Goal: Information Seeking & Learning: Learn about a topic

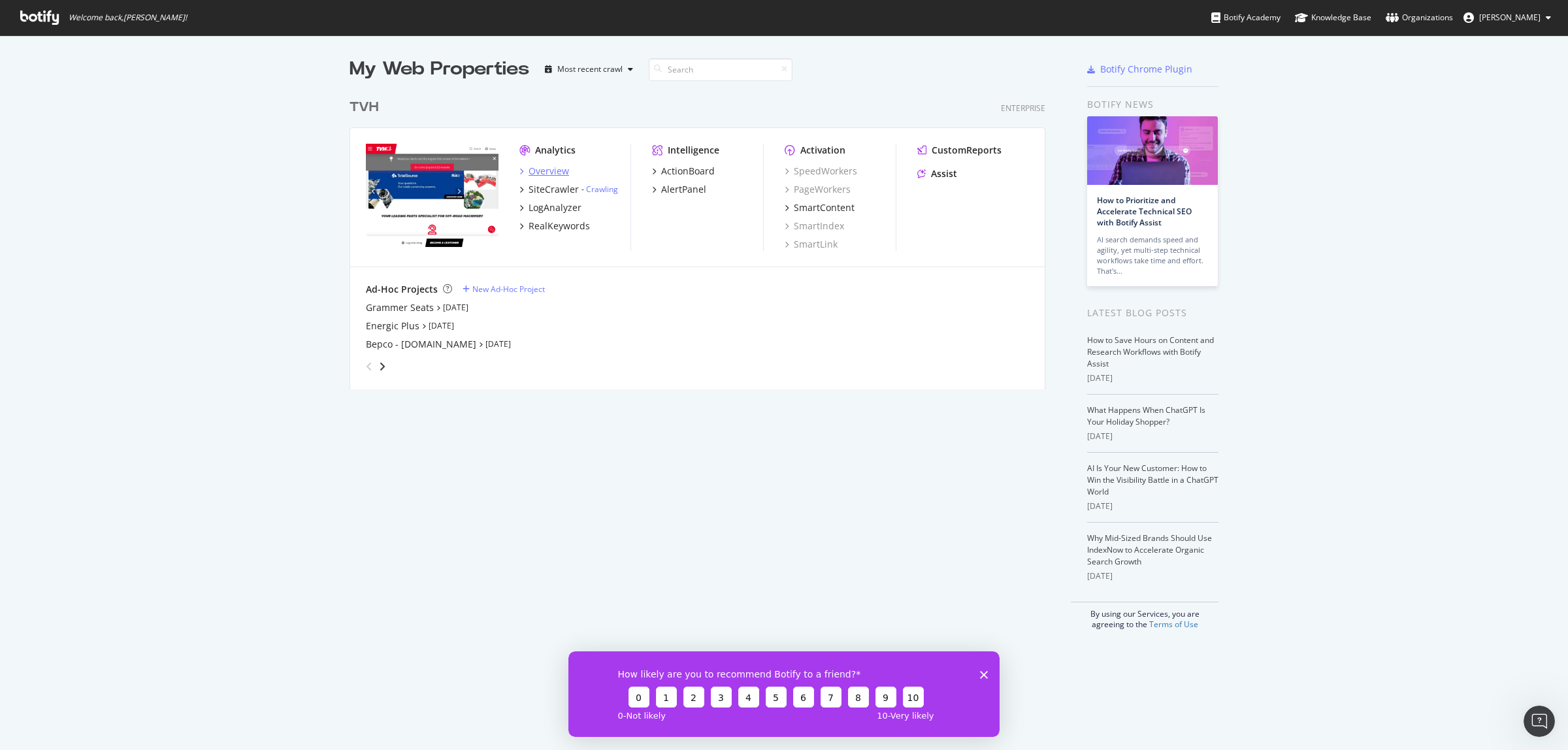
click at [537, 171] on div "Overview" at bounding box center [548, 171] width 40 height 13
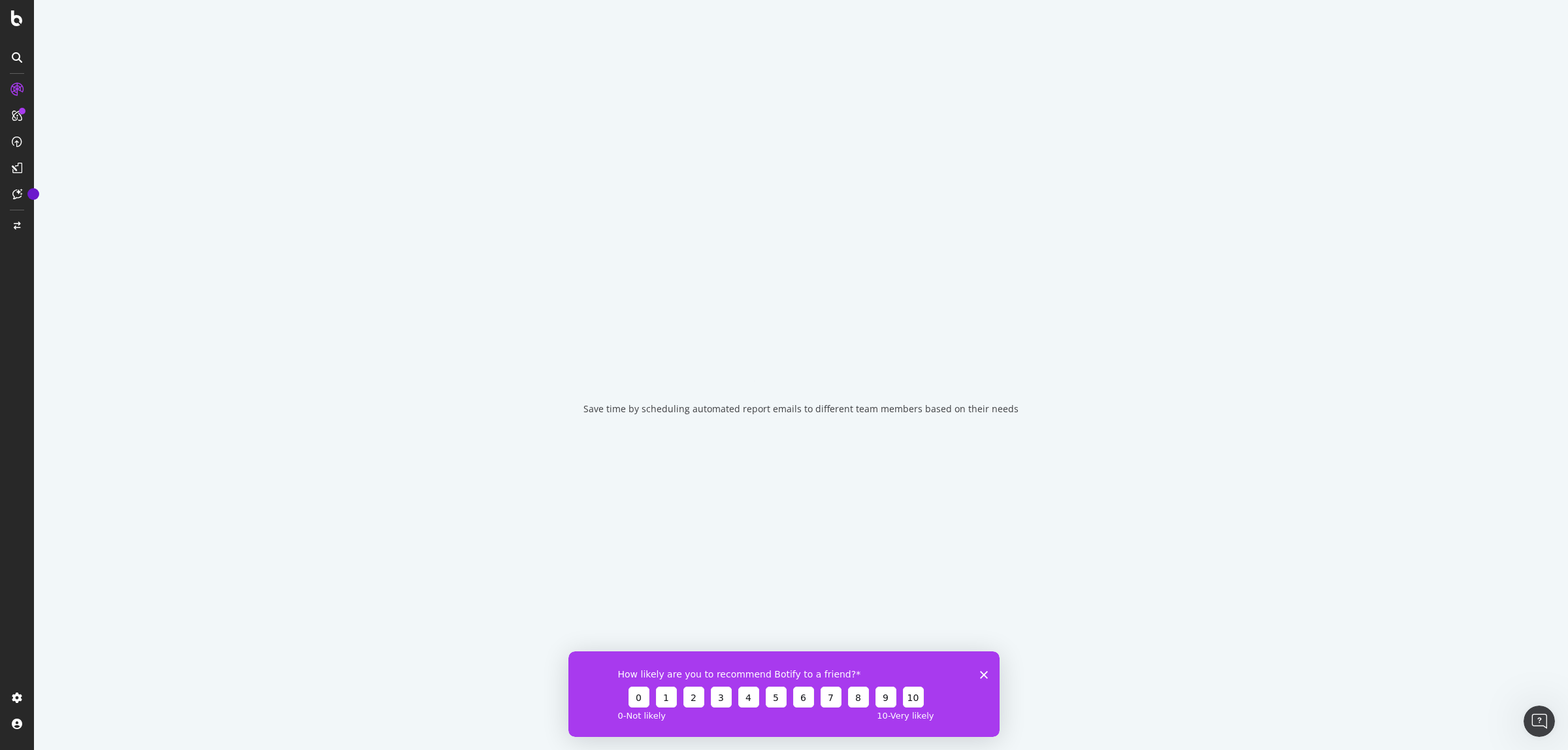
click at [985, 671] on icon "Close survey" at bounding box center [984, 674] width 8 height 8
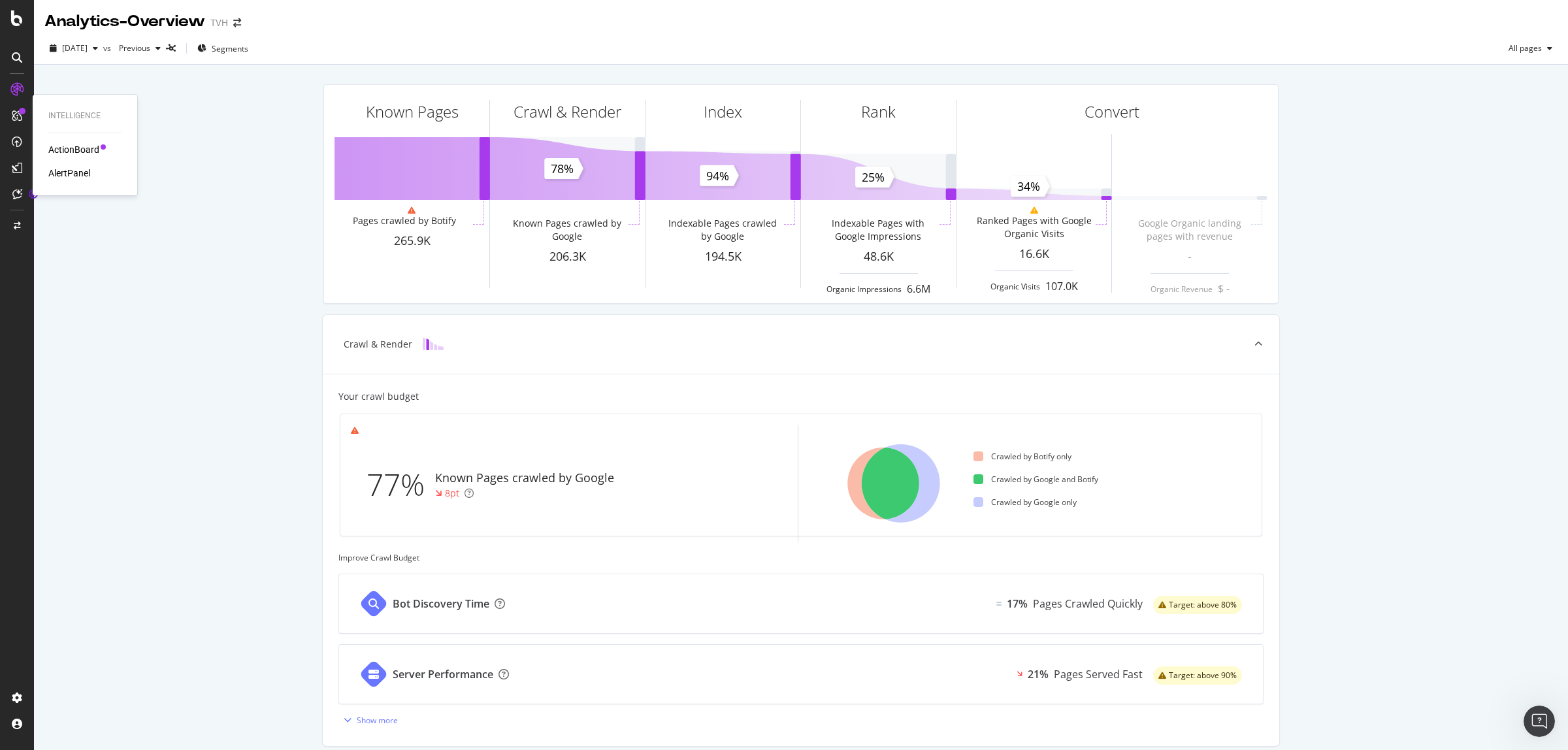
click at [54, 140] on div "Intelligence ActionBoard AlertPanel" at bounding box center [85, 145] width 94 height 95
click at [57, 147] on div "ActionBoard" at bounding box center [73, 149] width 51 height 13
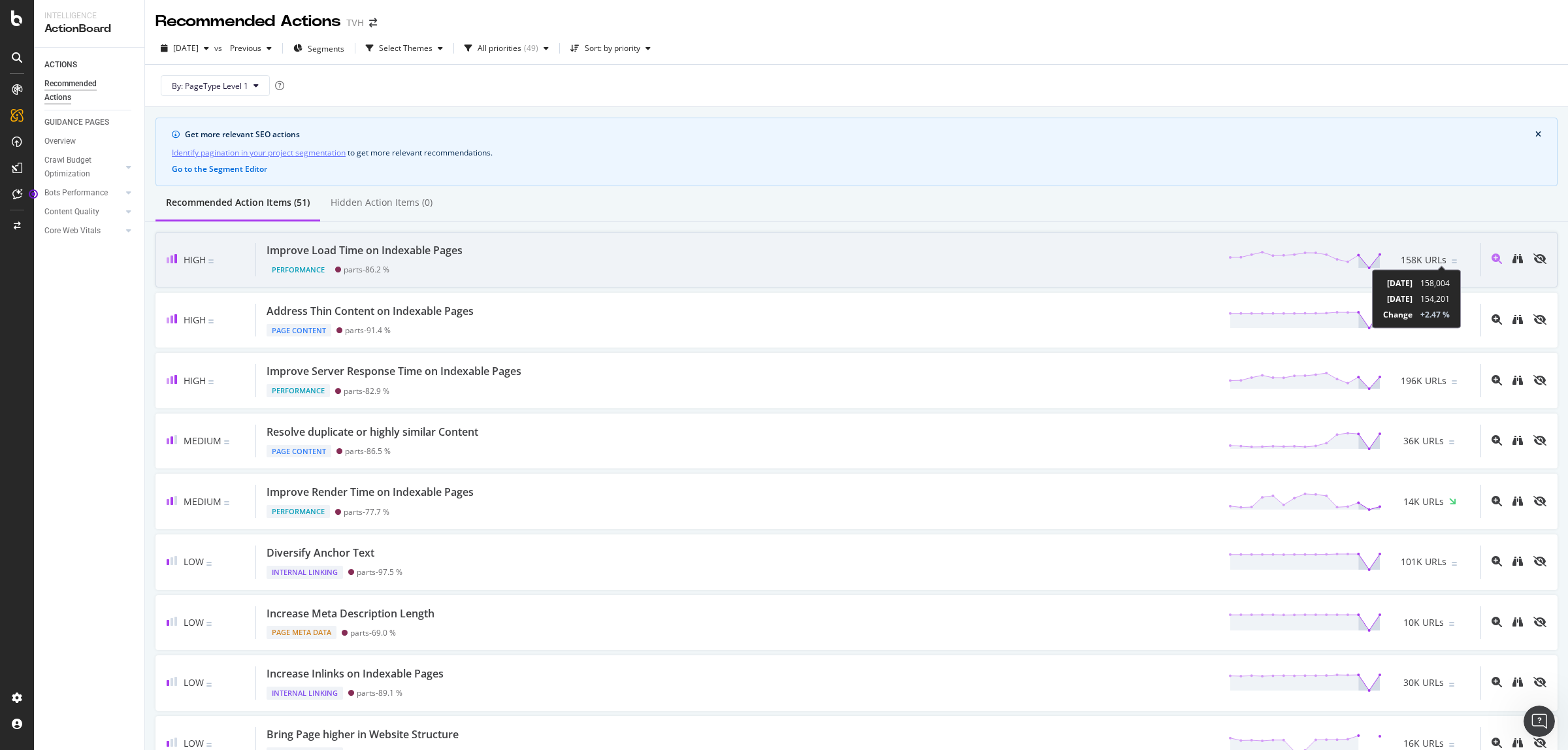
click at [1451, 263] on img at bounding box center [1454, 261] width 5 height 4
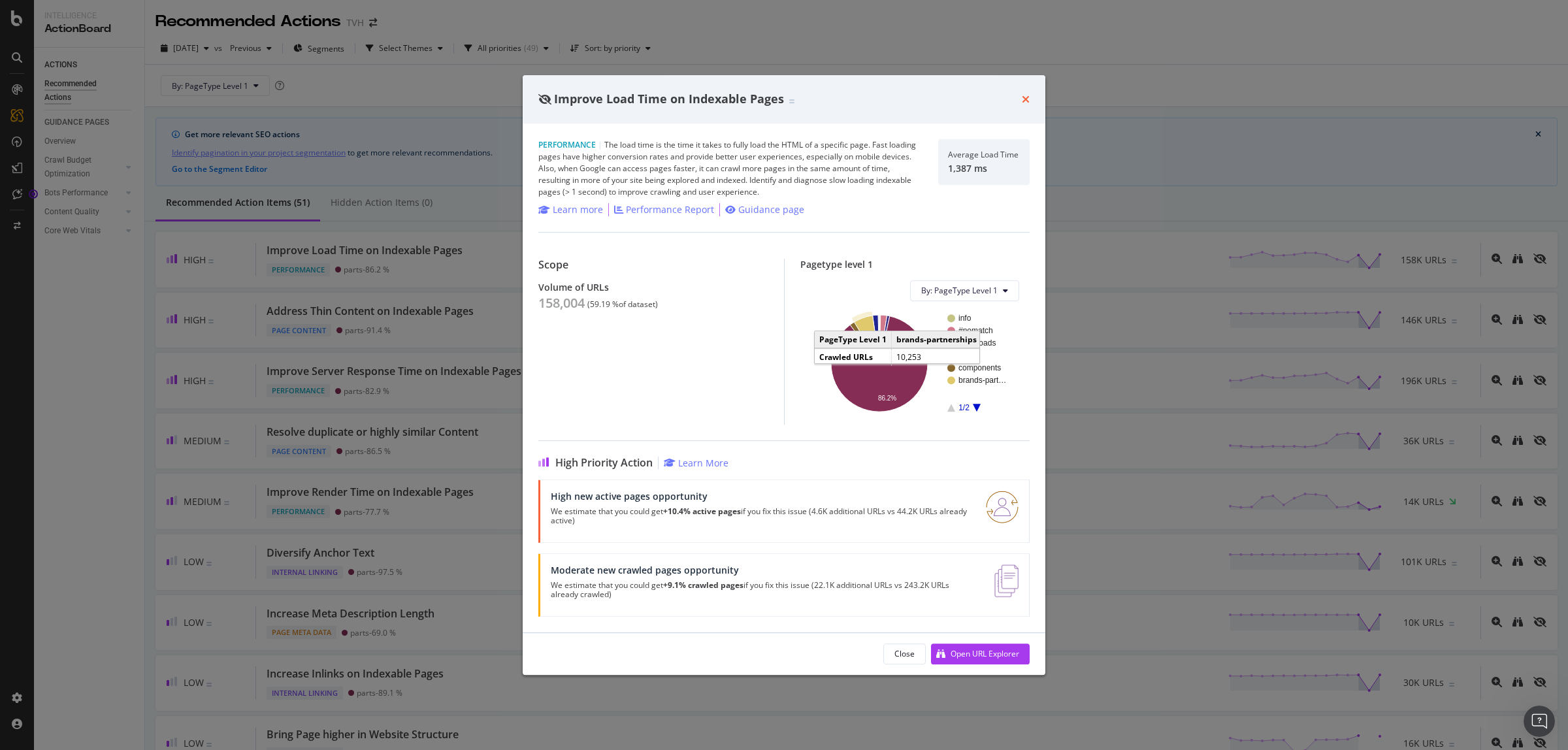
click at [1027, 95] on icon "times" at bounding box center [1025, 99] width 8 height 11
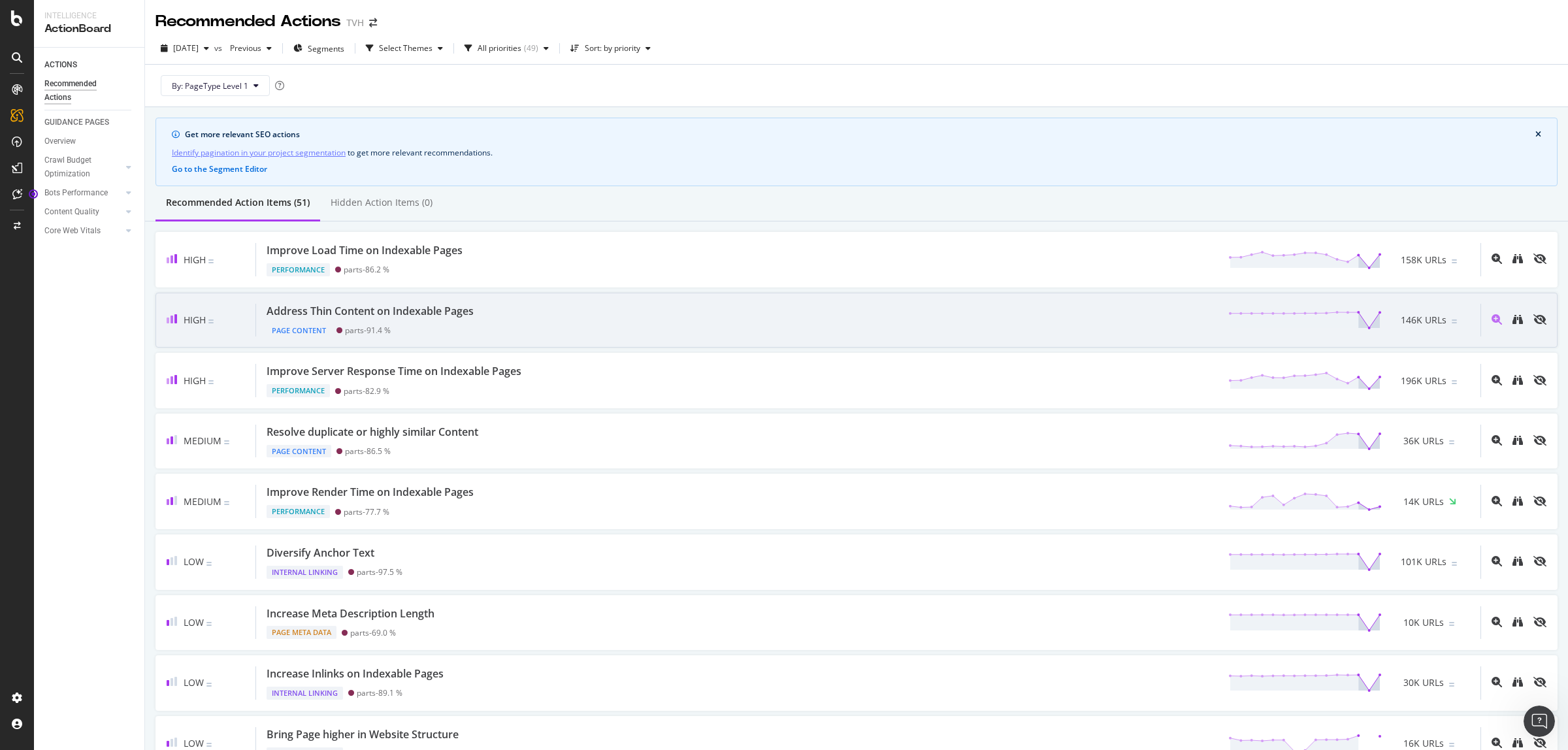
click at [628, 329] on div "Address Thin Content on Indexable Pages Page Content parts - 91.4 % 146K URLs" at bounding box center [868, 321] width 1224 height 34
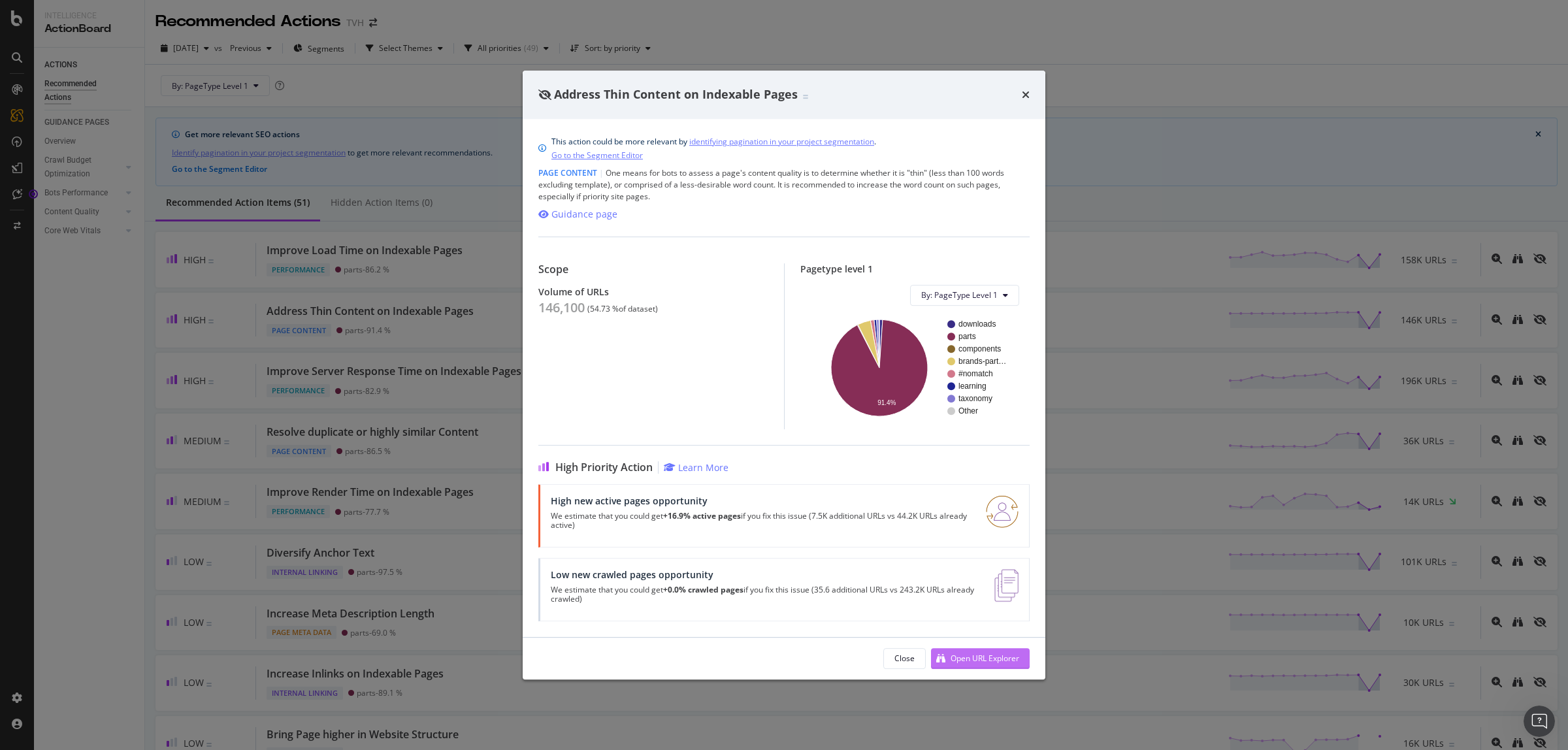
click at [999, 659] on div "Open URL Explorer" at bounding box center [985, 658] width 69 height 11
click at [1026, 98] on icon "times" at bounding box center [1025, 95] width 8 height 11
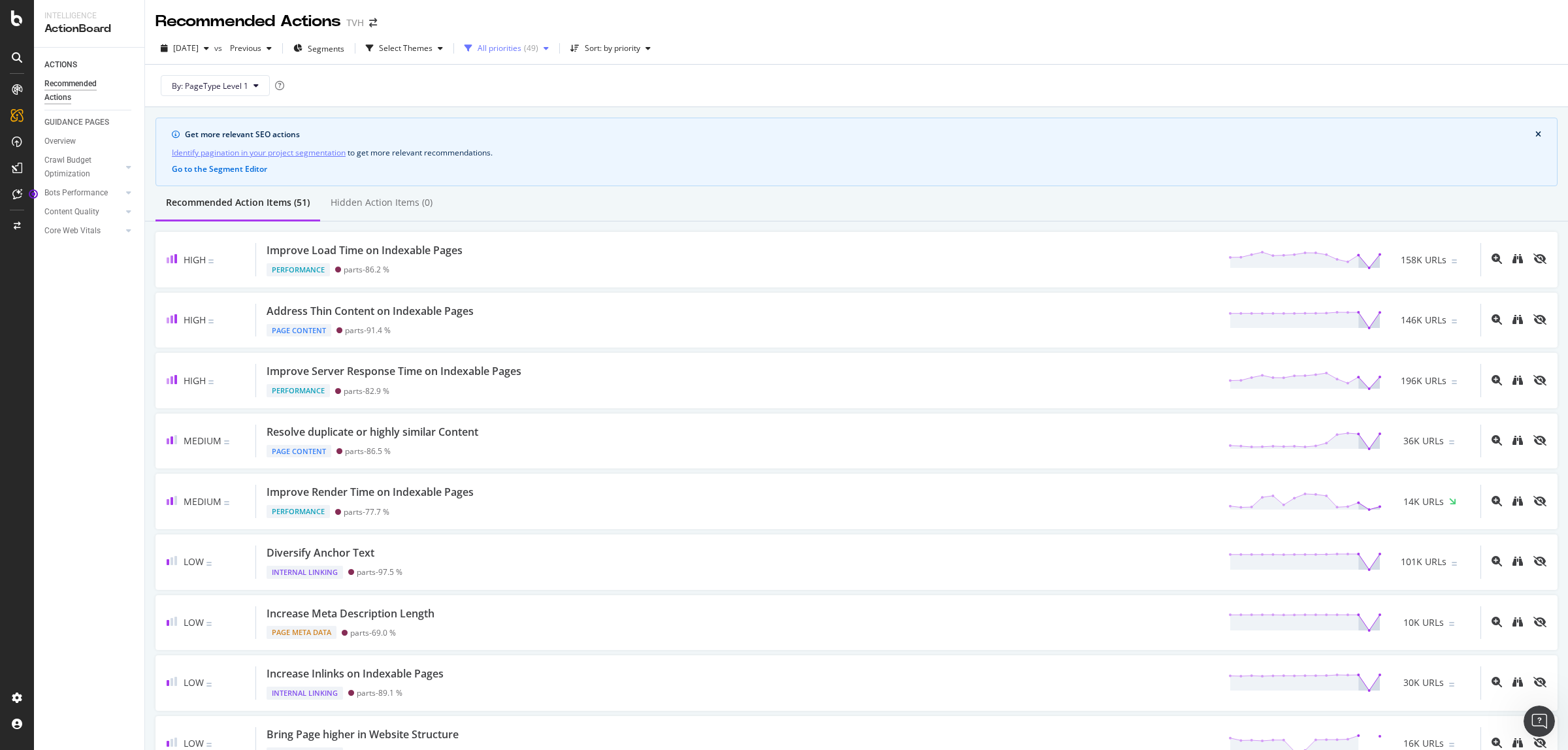
click at [549, 48] on icon "button" at bounding box center [546, 48] width 5 height 8
click at [842, 89] on div "By: PageType Level 1" at bounding box center [856, 85] width 1402 height 42
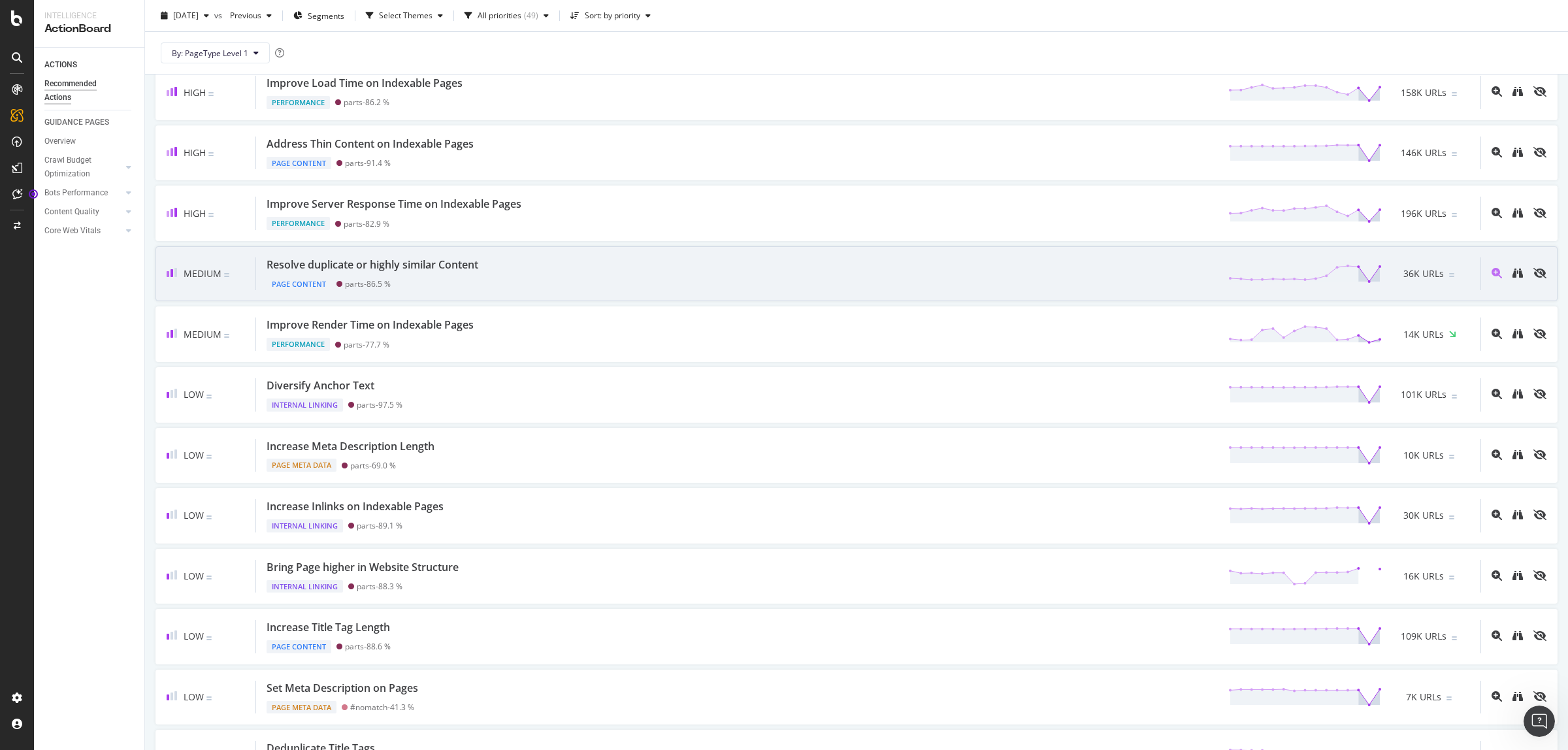
scroll to position [327, 0]
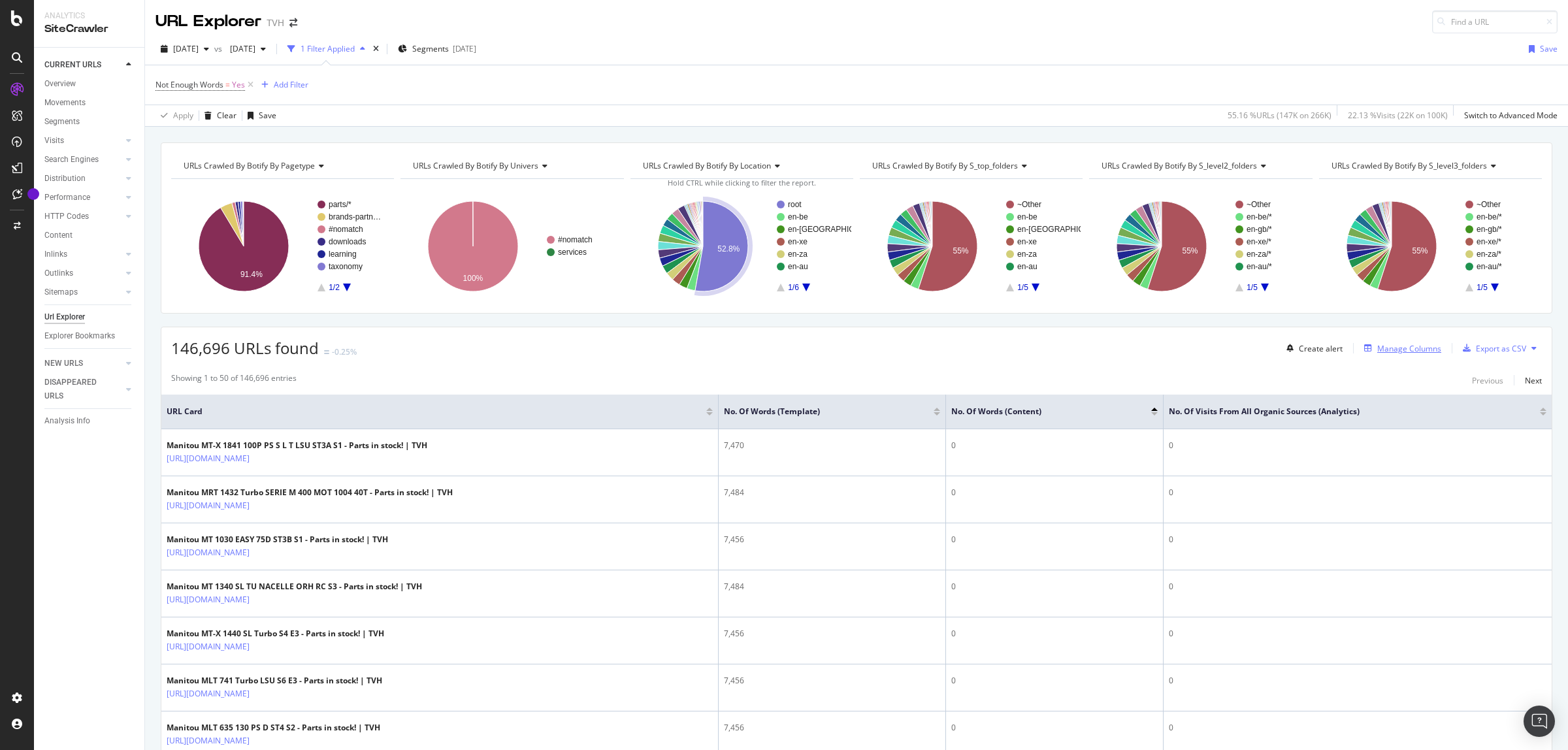
click at [1377, 354] on div "Manage Columns" at bounding box center [1400, 348] width 82 height 14
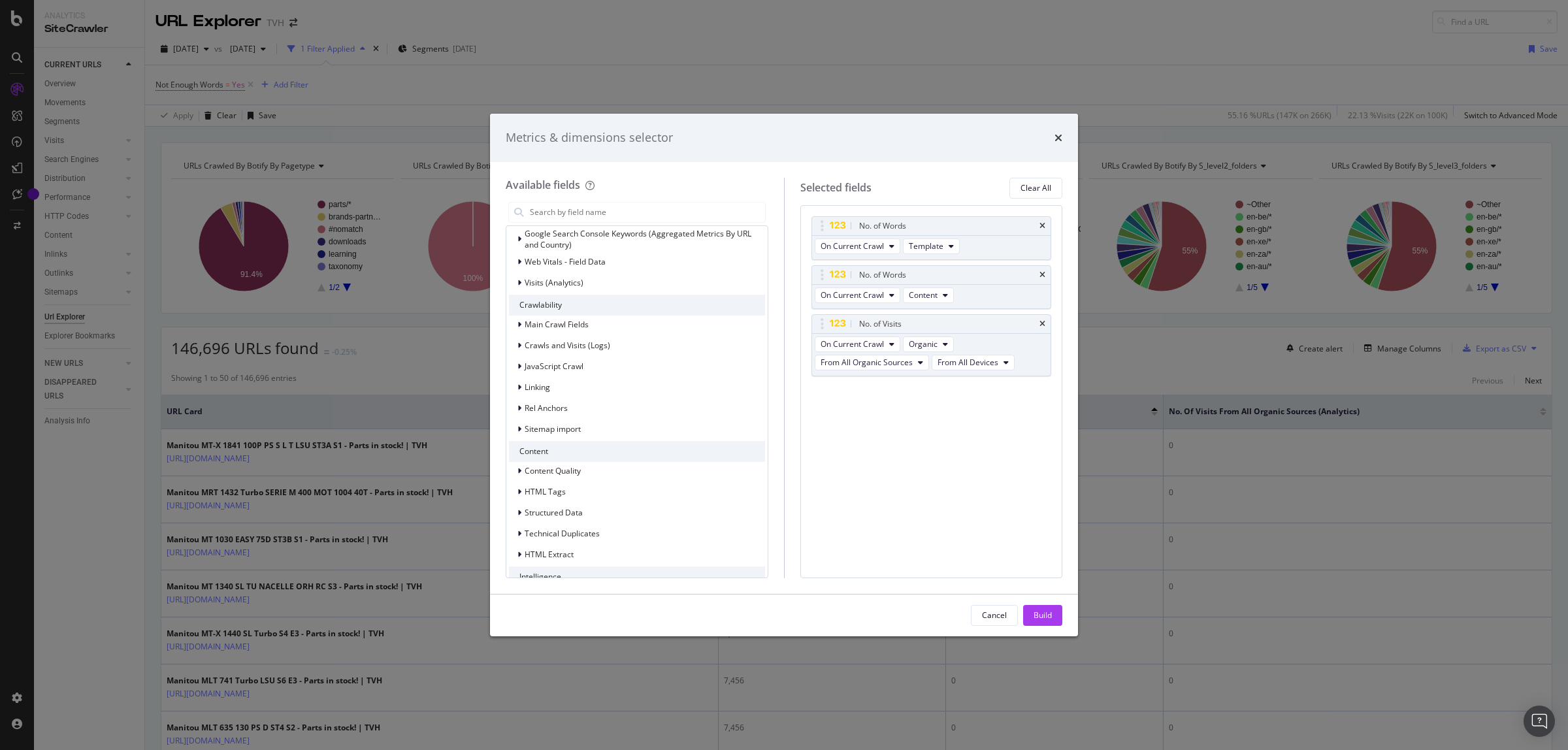
scroll to position [152, 0]
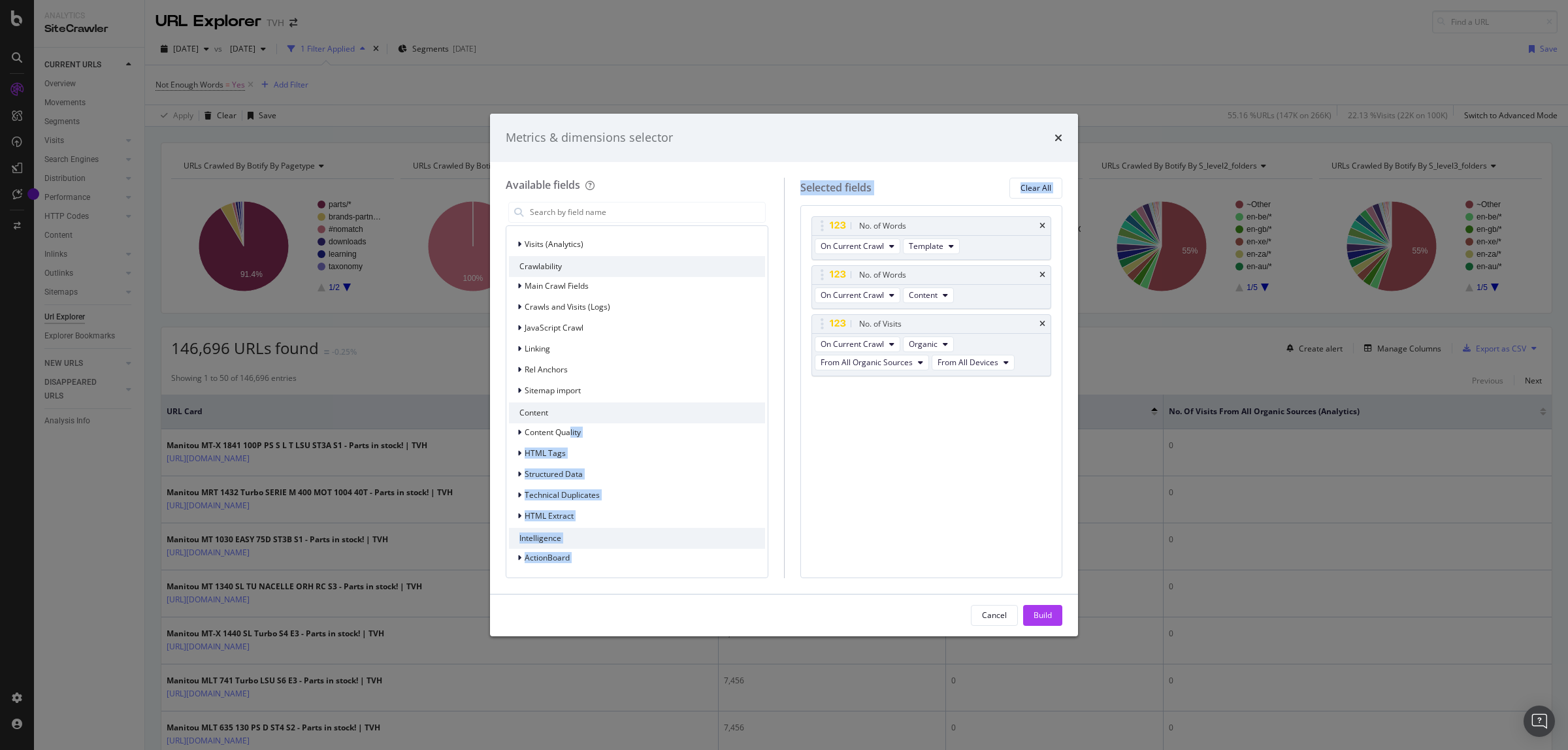
drag, startPoint x: 572, startPoint y: 435, endPoint x: 889, endPoint y: 409, distance: 318.1
click at [889, 409] on div "Available fields All fields URLs URL Scheme and Segmentation Rankings Google Se…" at bounding box center [784, 377] width 556 height 400
click at [654, 446] on div "HTML Tags" at bounding box center [637, 454] width 256 height 18
drag, startPoint x: 572, startPoint y: 434, endPoint x: 821, endPoint y: 418, distance: 249.5
click at [821, 418] on div "Available fields All fields URLs URL Scheme and Segmentation Rankings Google Se…" at bounding box center [784, 377] width 556 height 400
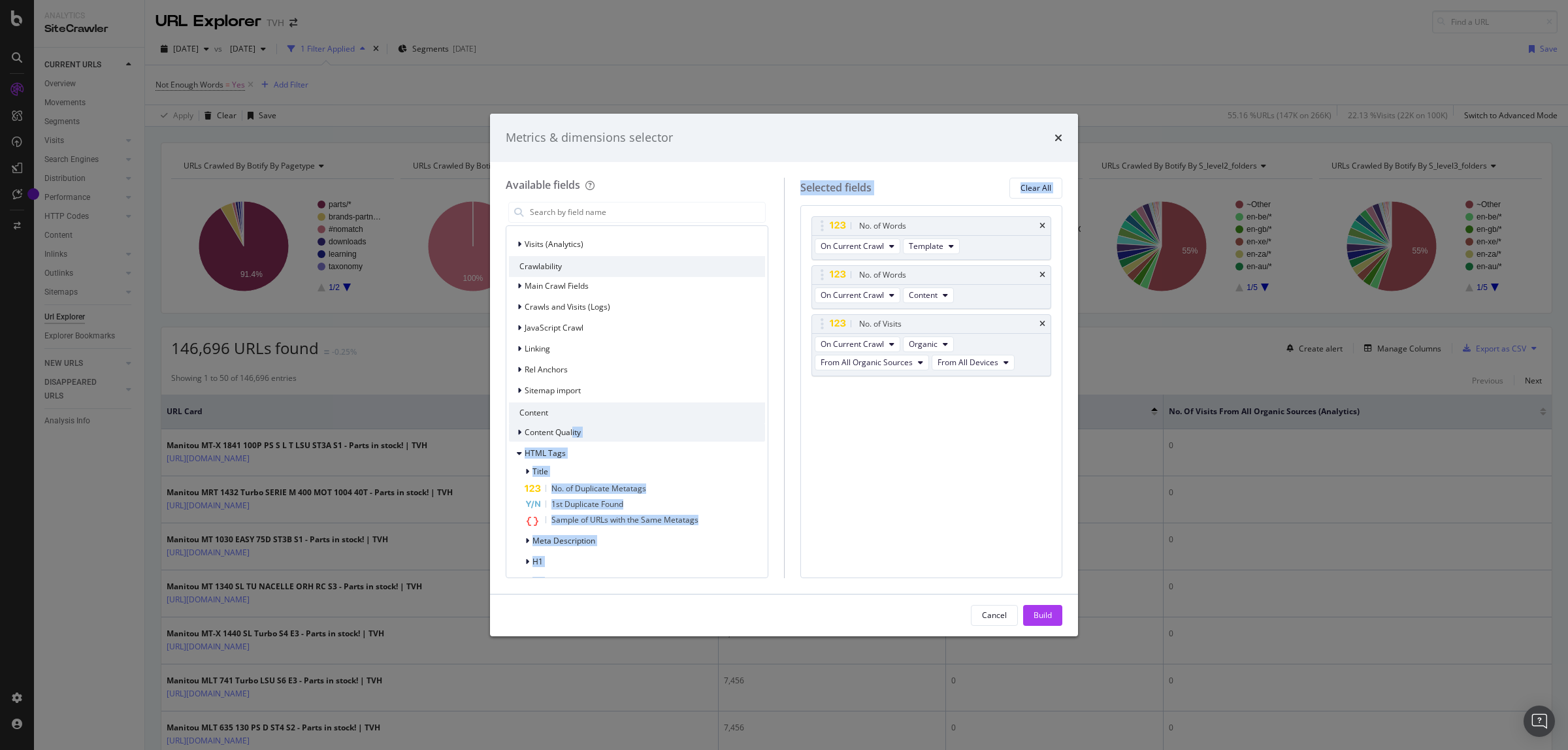
click at [577, 433] on span "Content Quality" at bounding box center [553, 432] width 56 height 11
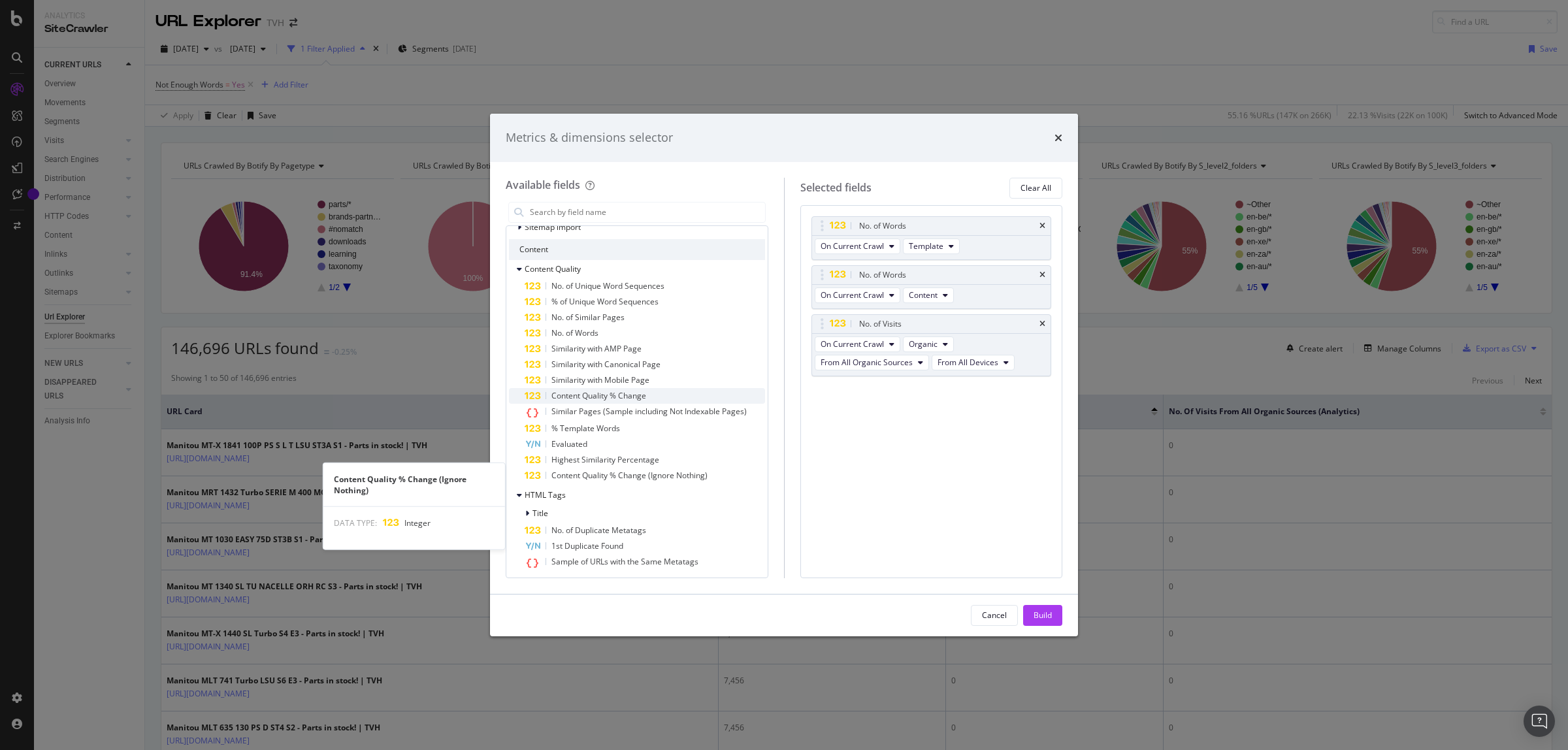
scroll to position [396, 0]
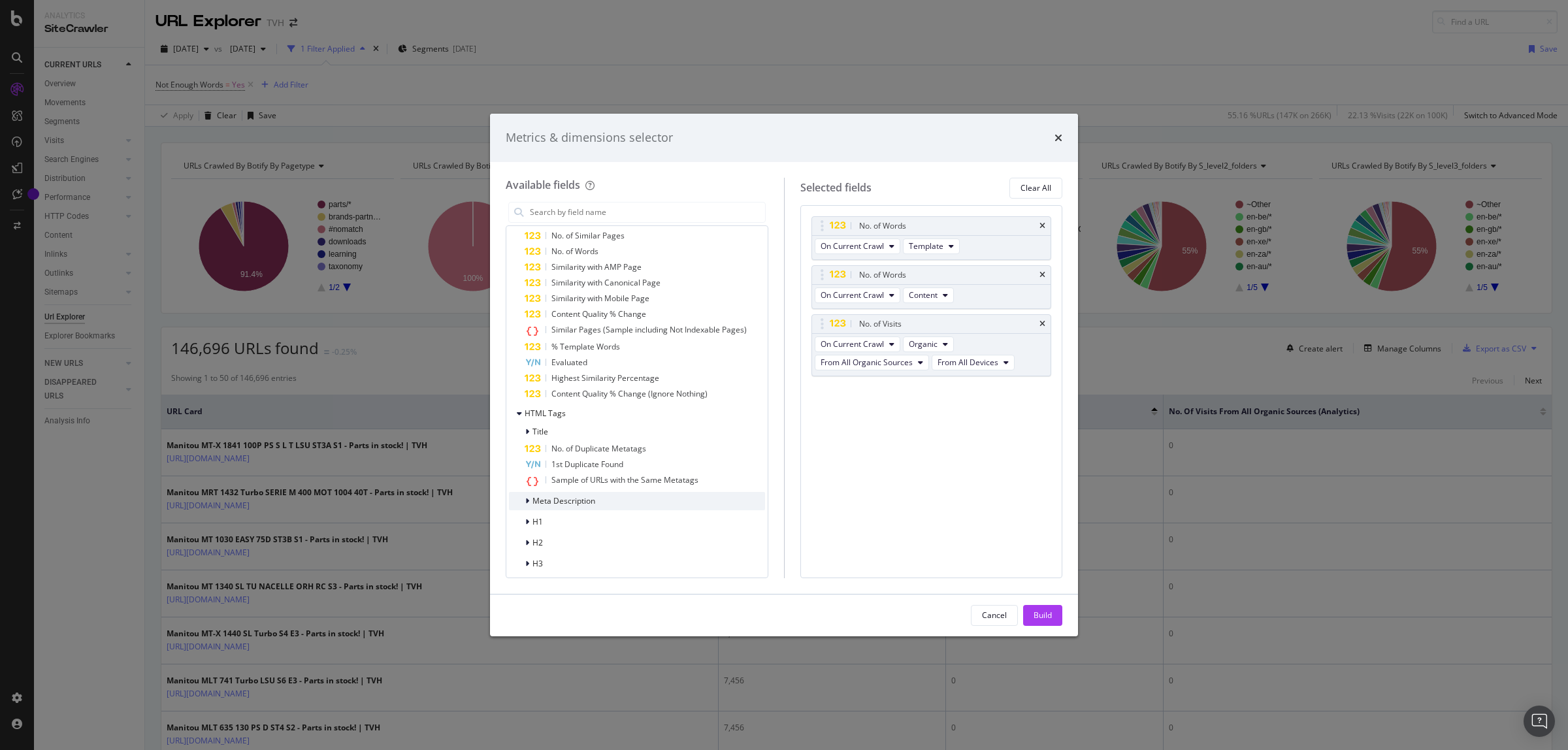
click at [630, 500] on div "Meta Description" at bounding box center [637, 501] width 256 height 18
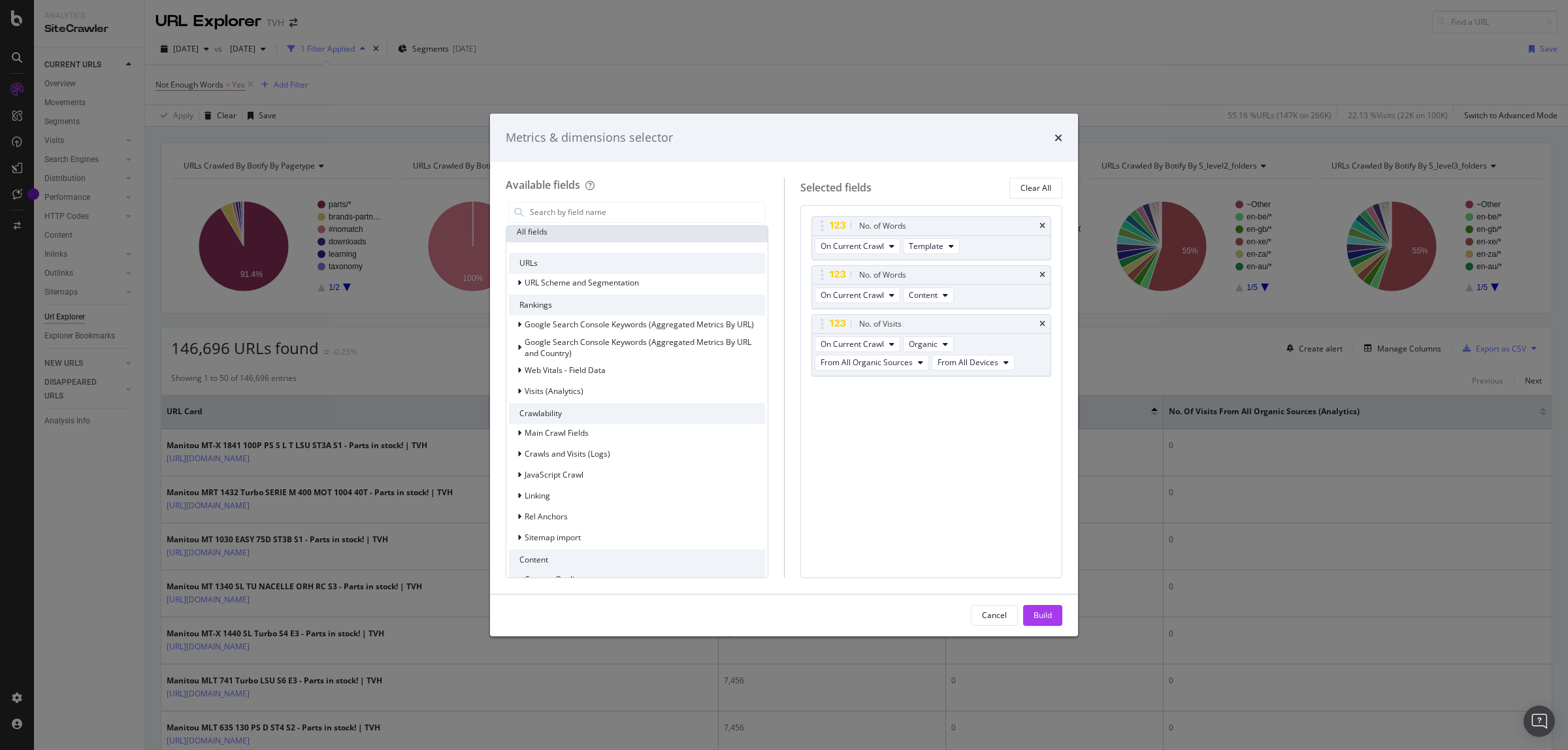
scroll to position [0, 0]
click at [1057, 136] on icon "times" at bounding box center [1058, 138] width 8 height 11
